Goal: Find specific page/section: Find specific page/section

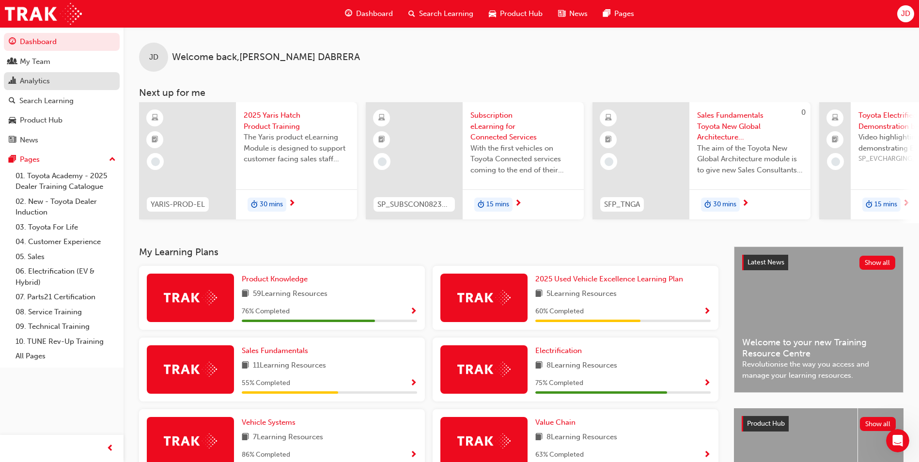
click at [41, 81] on div "Analytics" at bounding box center [35, 81] width 30 height 11
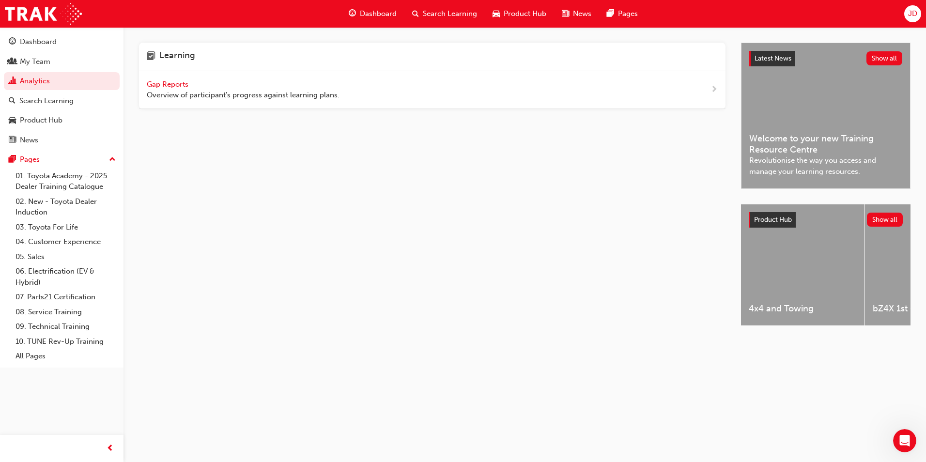
click at [173, 83] on span "Gap Reports" at bounding box center [169, 84] width 44 height 9
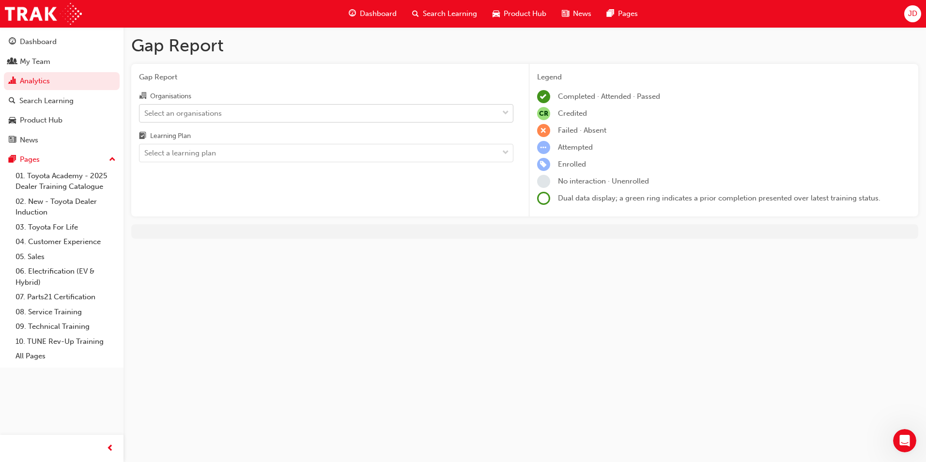
click at [247, 113] on div "Select an organisations" at bounding box center [318, 113] width 359 height 17
click at [145, 113] on input "Organisations Select an organisations" at bounding box center [144, 112] width 1 height 8
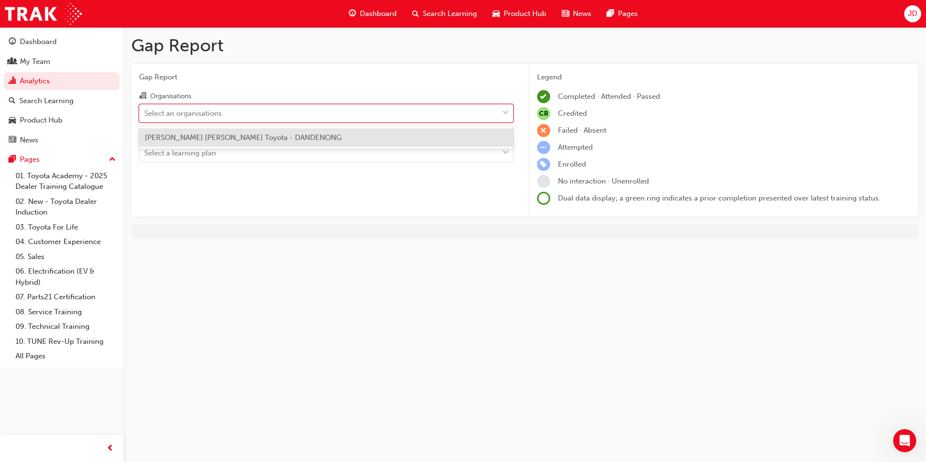
click at [257, 140] on span "[PERSON_NAME] [PERSON_NAME] Toyota - DANDENONG" at bounding box center [243, 137] width 197 height 9
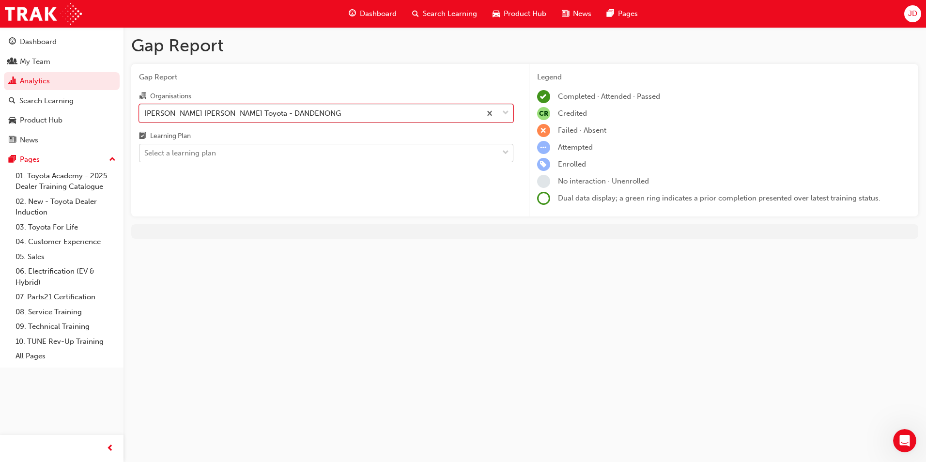
click at [256, 151] on div "Select a learning plan" at bounding box center [318, 153] width 359 height 17
click at [145, 151] on input "Learning Plan Select a learning plan" at bounding box center [144, 153] width 1 height 8
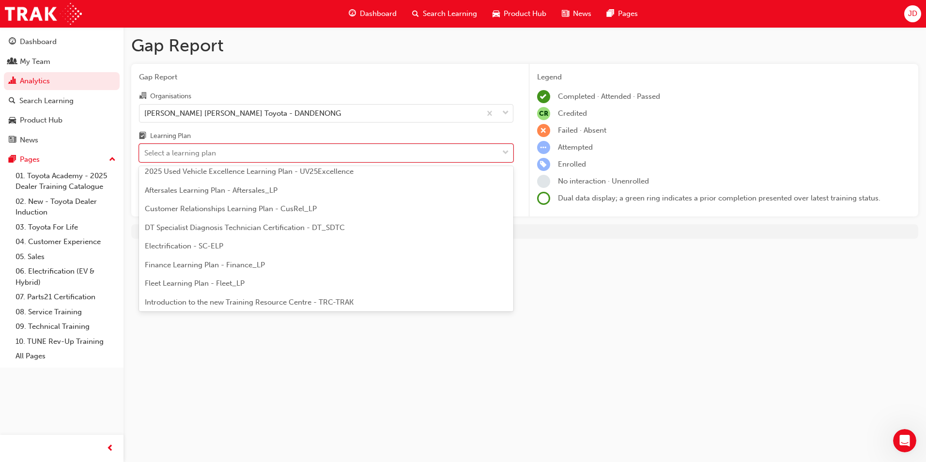
scroll to position [97, 0]
click at [596, 278] on div "Gap Report Gap Report Organisations [PERSON_NAME] [PERSON_NAME] Toyota - DANDEN…" at bounding box center [463, 231] width 926 height 462
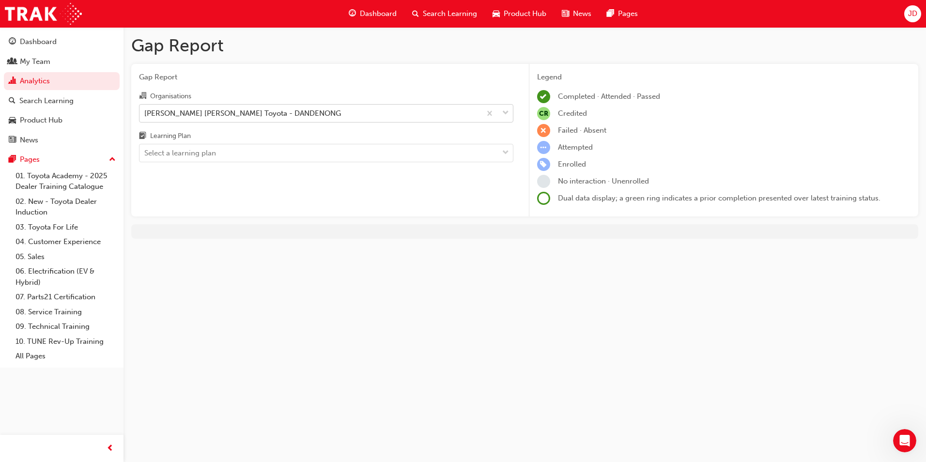
click at [262, 112] on div "[PERSON_NAME] [PERSON_NAME] Toyota - DANDENONG" at bounding box center [242, 113] width 197 height 11
click at [145, 112] on input "Organisations [PERSON_NAME] [PERSON_NAME] Toyota - DANDENONG" at bounding box center [144, 112] width 1 height 8
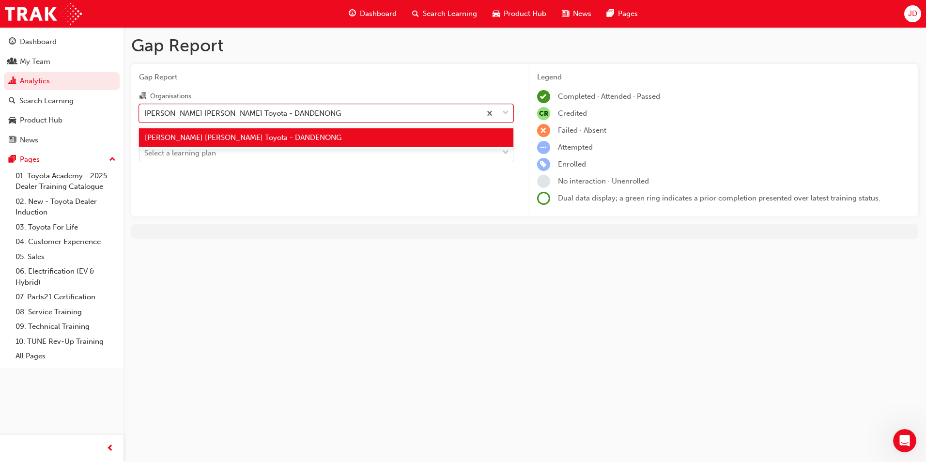
click at [253, 140] on span "[PERSON_NAME] [PERSON_NAME] Toyota - DANDENONG" at bounding box center [243, 137] width 197 height 9
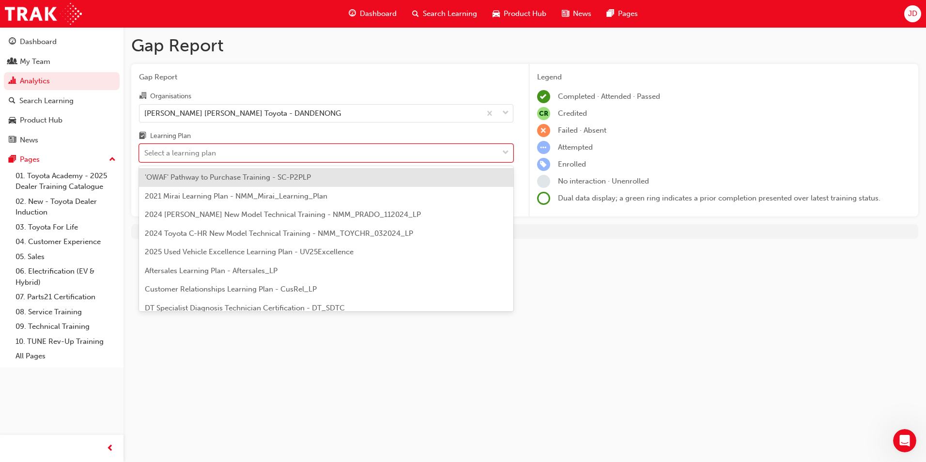
click at [240, 150] on div "Select a learning plan" at bounding box center [318, 153] width 359 height 17
click at [145, 150] on input "Learning Plan option 'OWAF' Pathway to Purchase Training - SC-P2PLP focused, 1 …" at bounding box center [144, 153] width 1 height 8
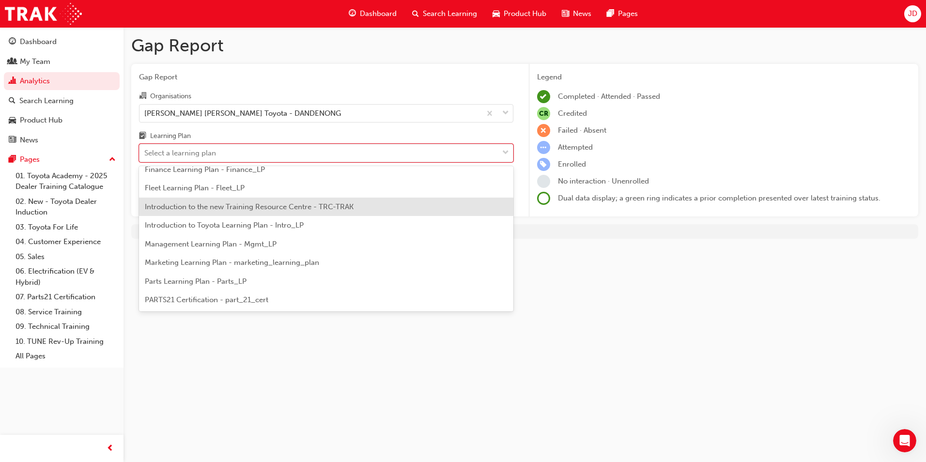
scroll to position [0, 0]
